Goal: Information Seeking & Learning: Understand process/instructions

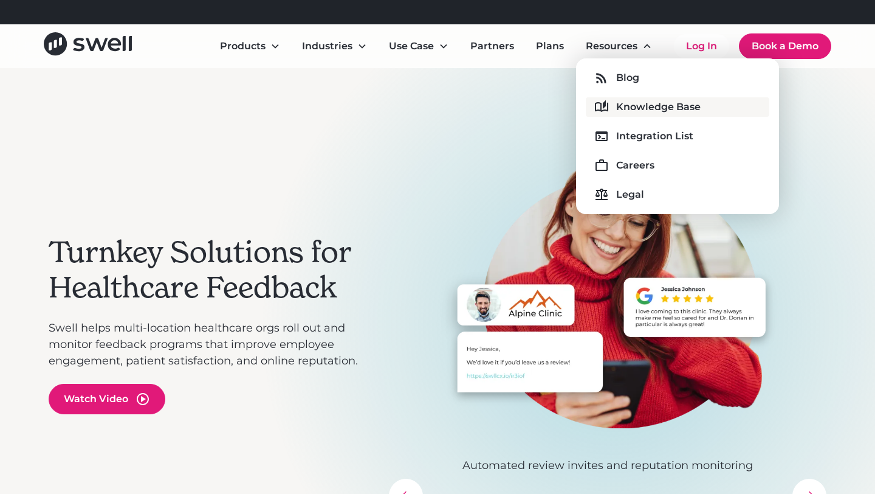
click at [625, 102] on div "Knowledge Base" at bounding box center [658, 107] width 84 height 15
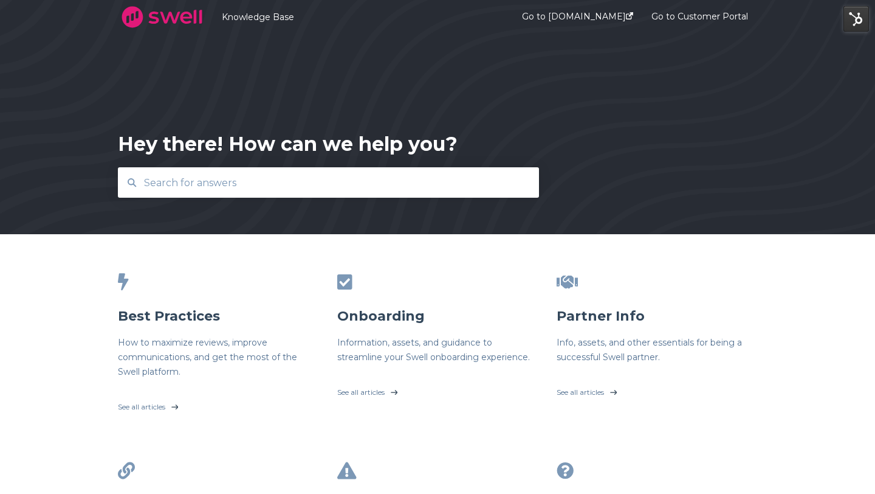
click at [281, 196] on div at bounding box center [329, 182] width 420 height 29
click at [281, 190] on input "text" at bounding box center [329, 183] width 384 height 26
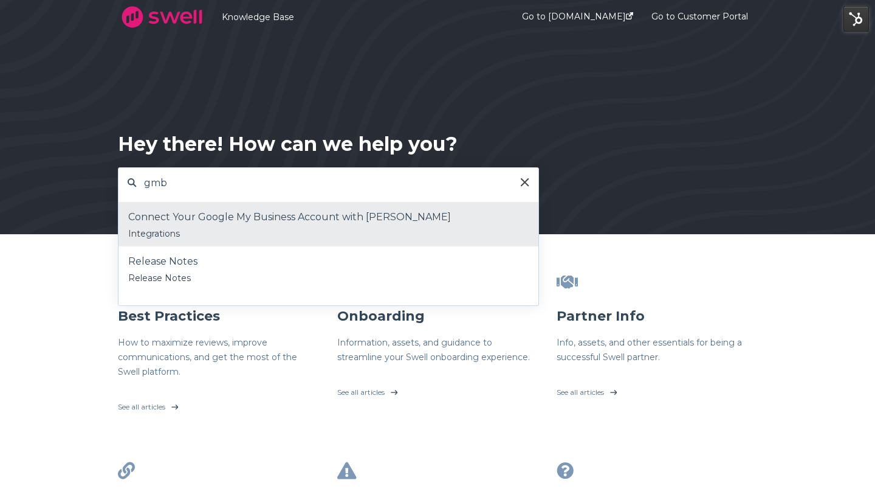
type input "gmb"
click at [249, 223] on div "Connect Your Google My Business Account with [PERSON_NAME]" at bounding box center [328, 217] width 401 height 18
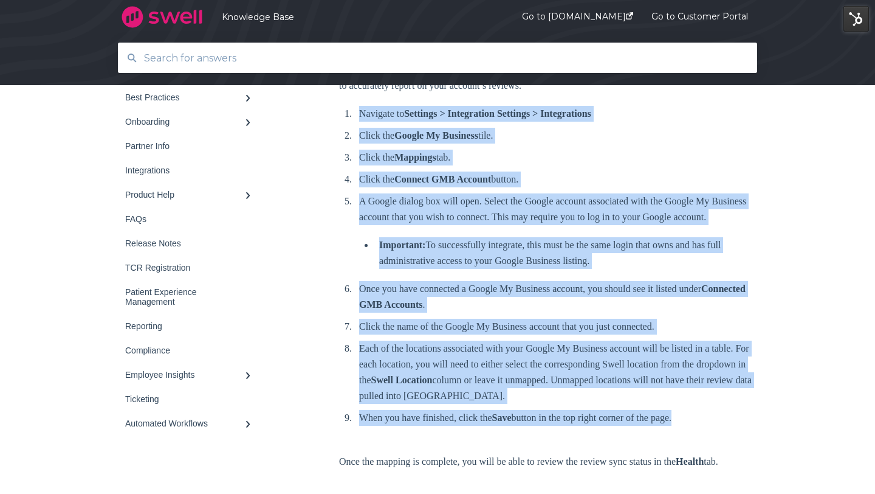
scroll to position [511, 0]
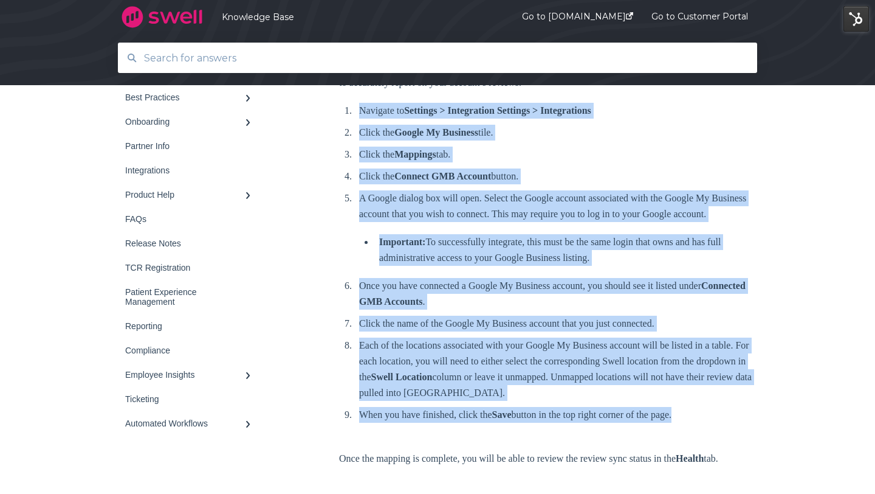
drag, startPoint x: 343, startPoint y: 319, endPoint x: 489, endPoint y: 447, distance: 193.9
click at [489, 447] on div "Best Practices Survey Onboarding TCR Registration Partner Info Integrations" at bounding box center [438, 301] width 640 height 1202
copy ol "Navigate to Settings > Integration Settings > Integrations Click the Google My …"
